Goal: Navigation & Orientation: Find specific page/section

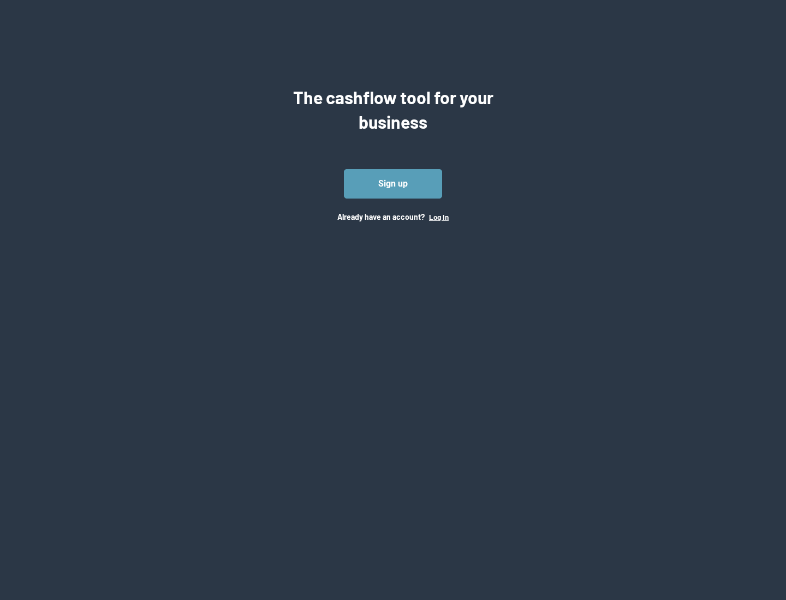
click at [438, 217] on button "Log In" at bounding box center [439, 217] width 20 height 9
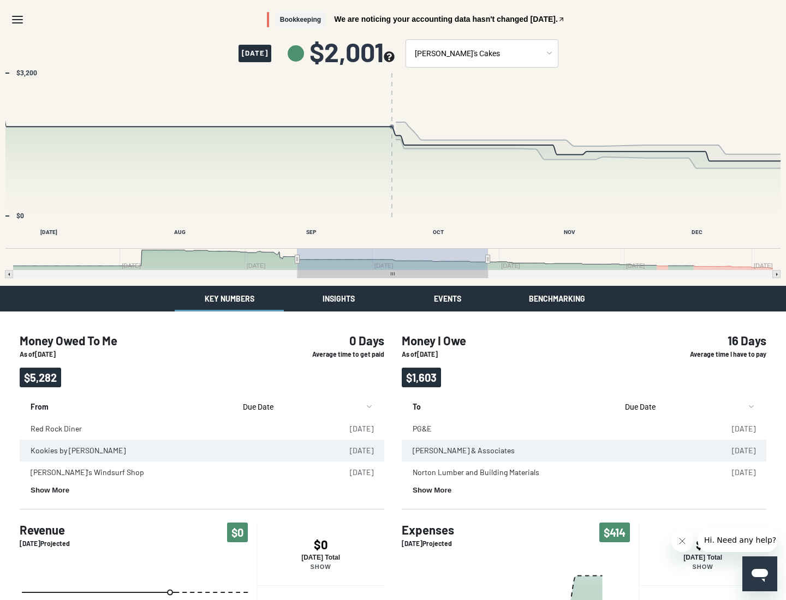
click at [338, 298] on button "Insights" at bounding box center [338, 299] width 109 height 26
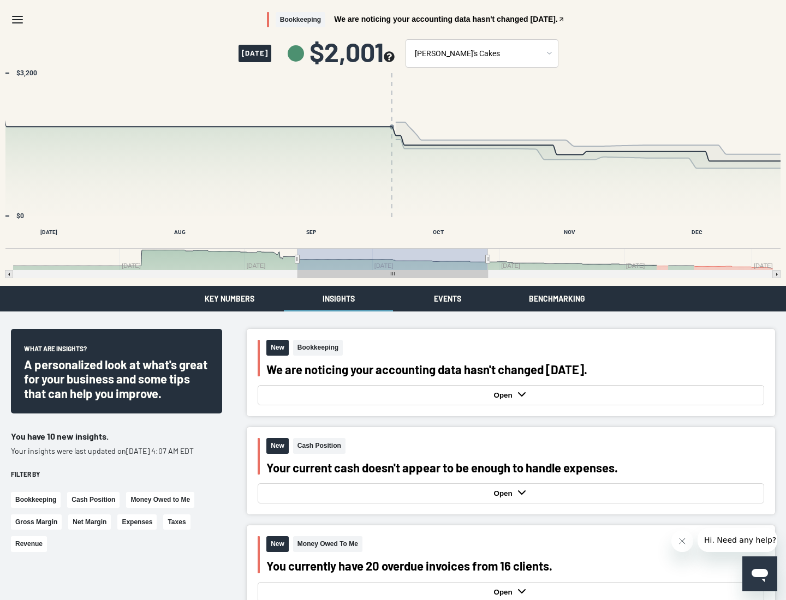
click at [447, 298] on button "Events" at bounding box center [447, 299] width 109 height 26
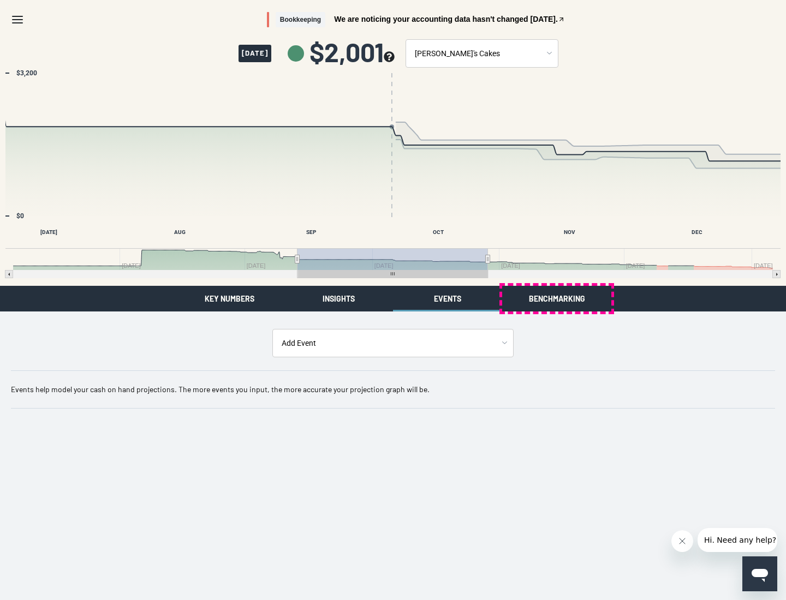
click at [556, 298] on button "Benchmarking" at bounding box center [556, 299] width 109 height 26
